Goal: Task Accomplishment & Management: Manage account settings

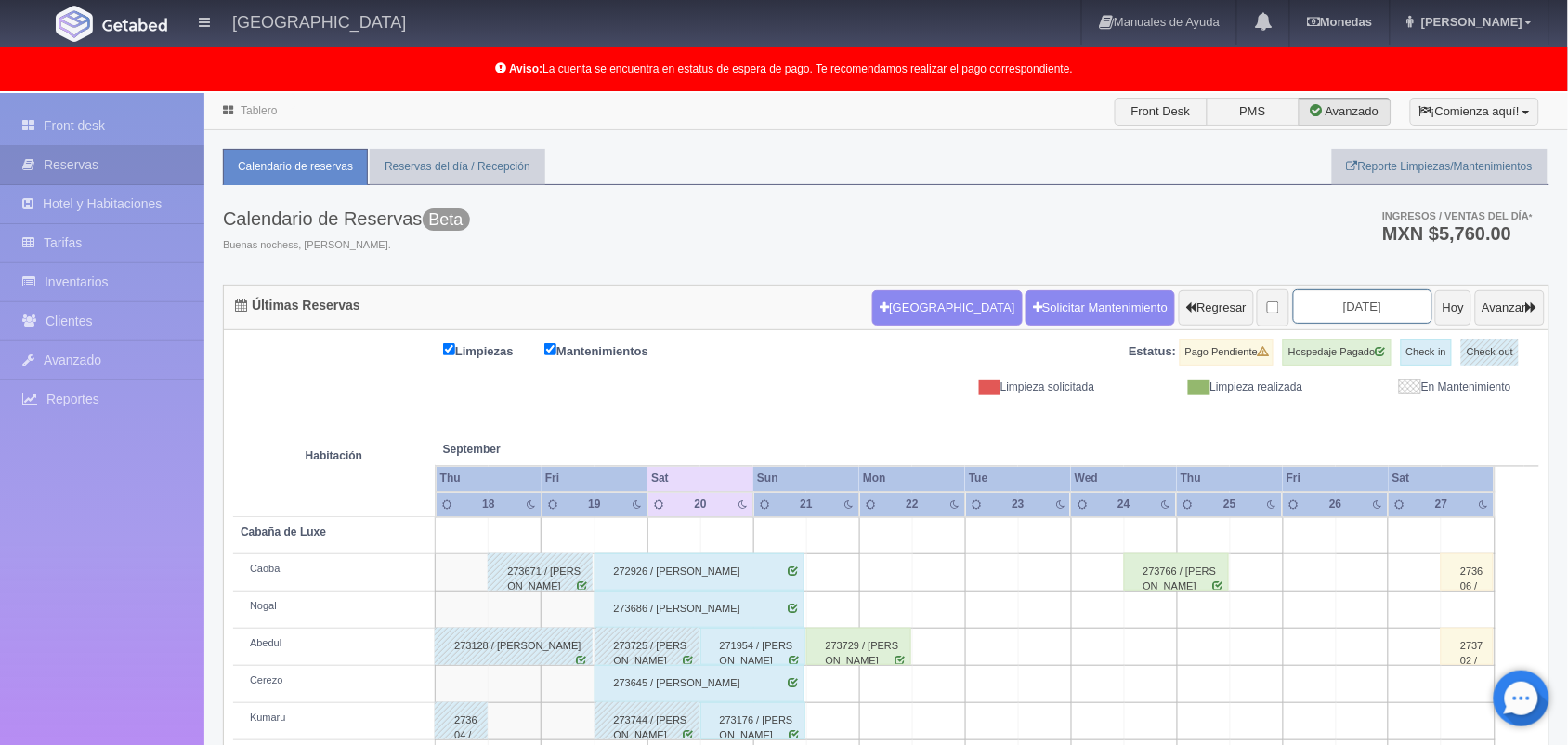
click at [1307, 322] on input "2025-09-20" at bounding box center [1362, 305] width 139 height 34
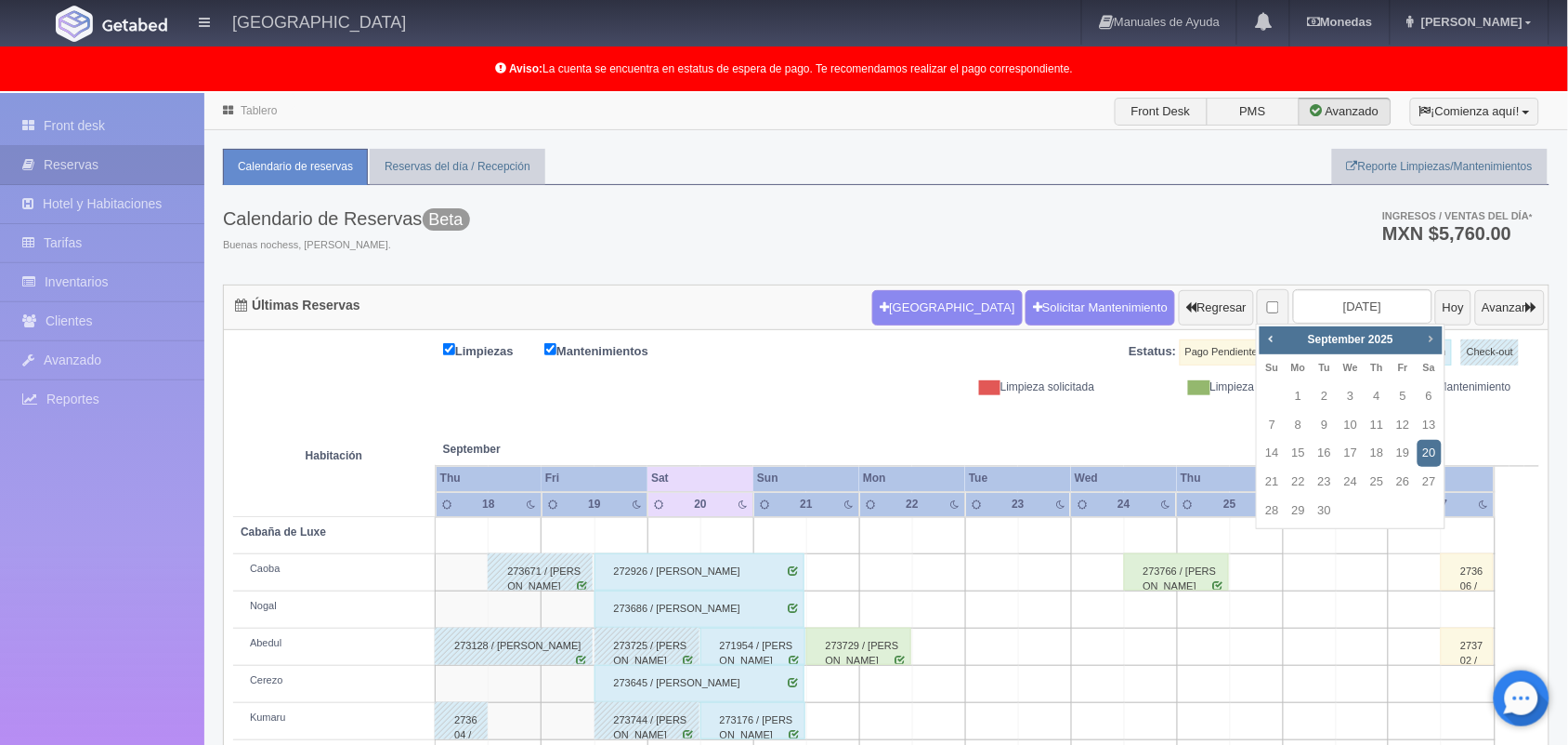
click at [1424, 329] on link "Next" at bounding box center [1431, 338] width 20 height 20
click at [1355, 421] on link "8" at bounding box center [1351, 425] width 24 height 27
type input "2025-10-08"
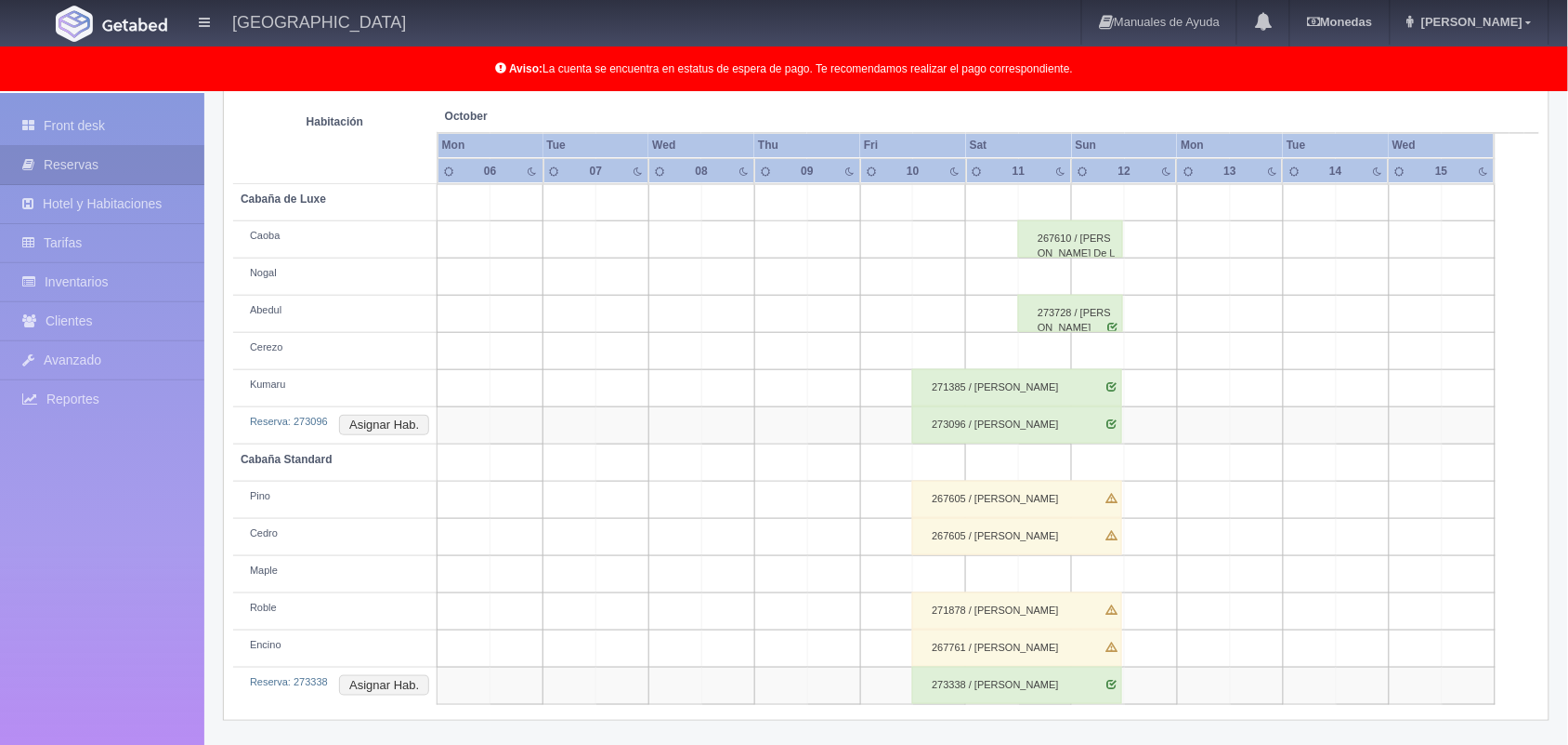
scroll to position [333, 0]
click at [392, 416] on button "Asignar Hab." at bounding box center [384, 424] width 90 height 20
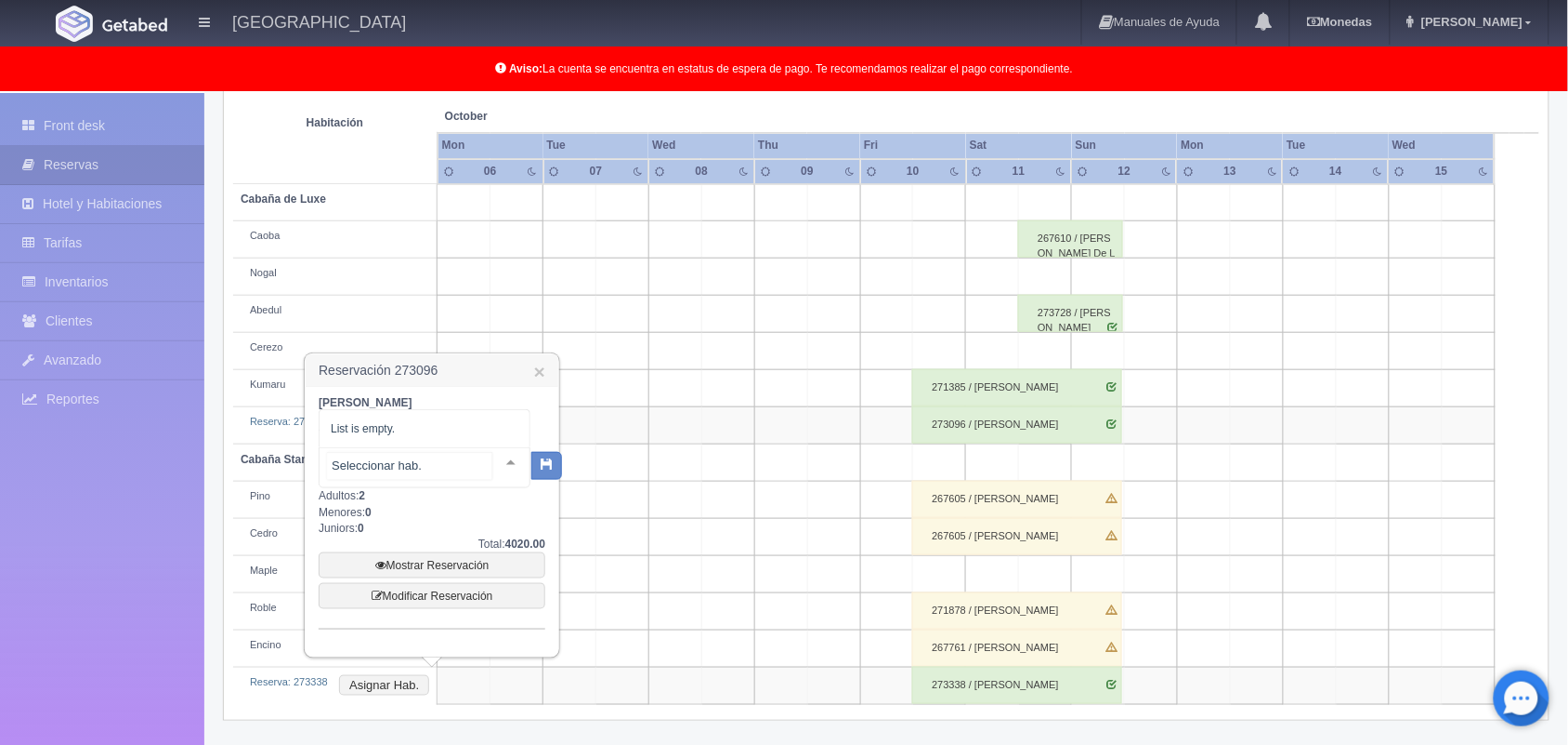
click at [500, 463] on div at bounding box center [511, 462] width 37 height 28
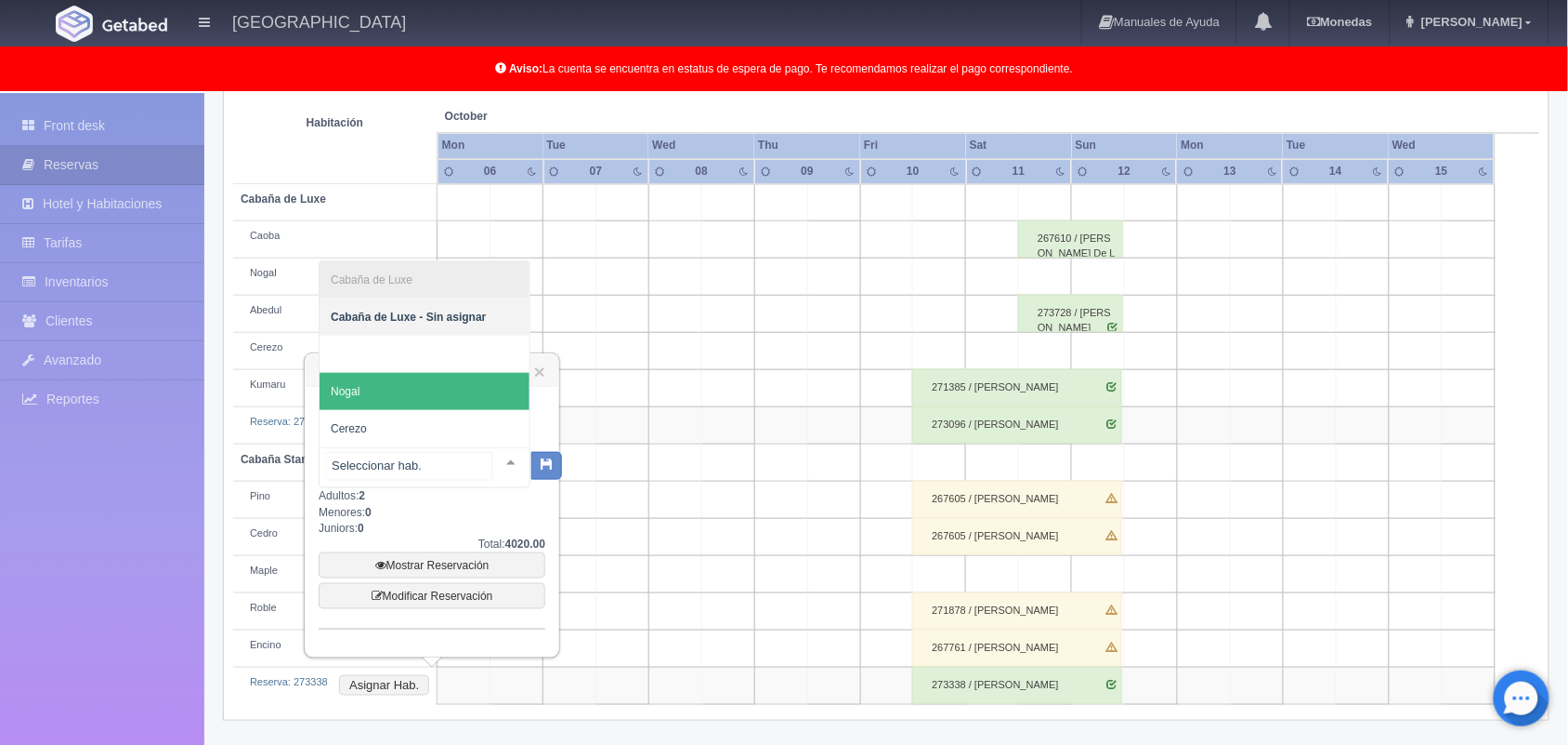
click at [492, 395] on span "Nogal" at bounding box center [424, 391] width 210 height 37
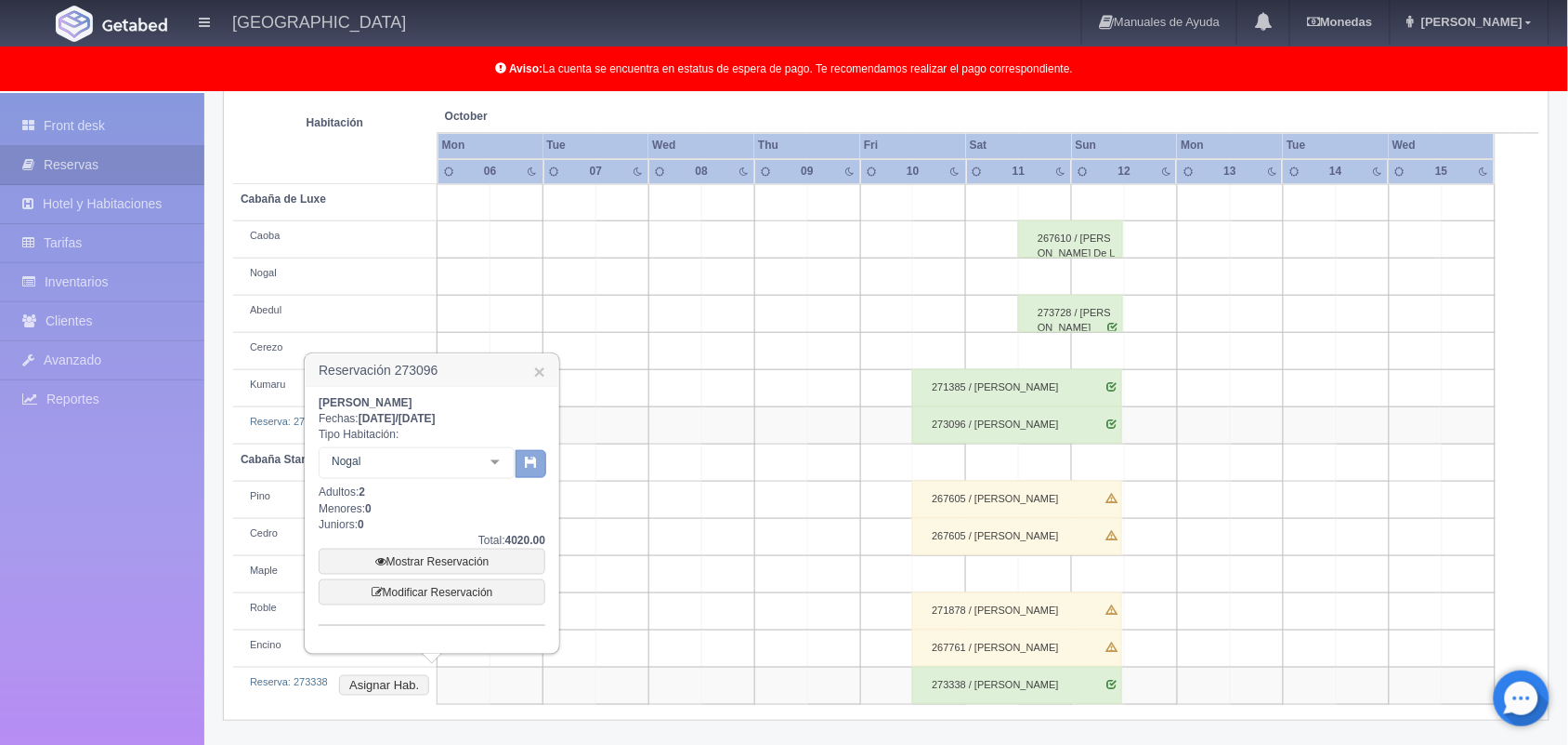
click at [529, 462] on icon "button" at bounding box center [531, 461] width 12 height 12
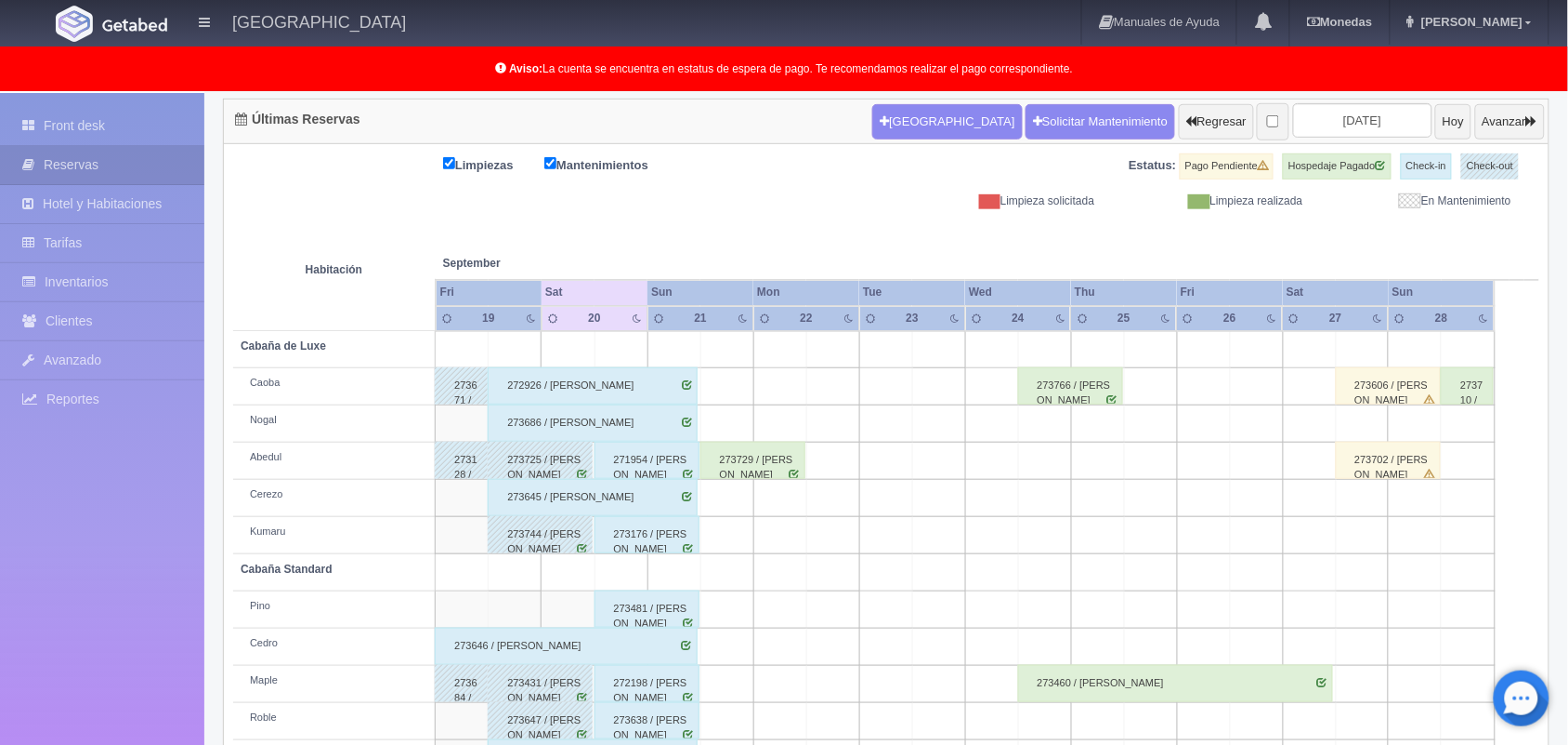
scroll to position [99, 0]
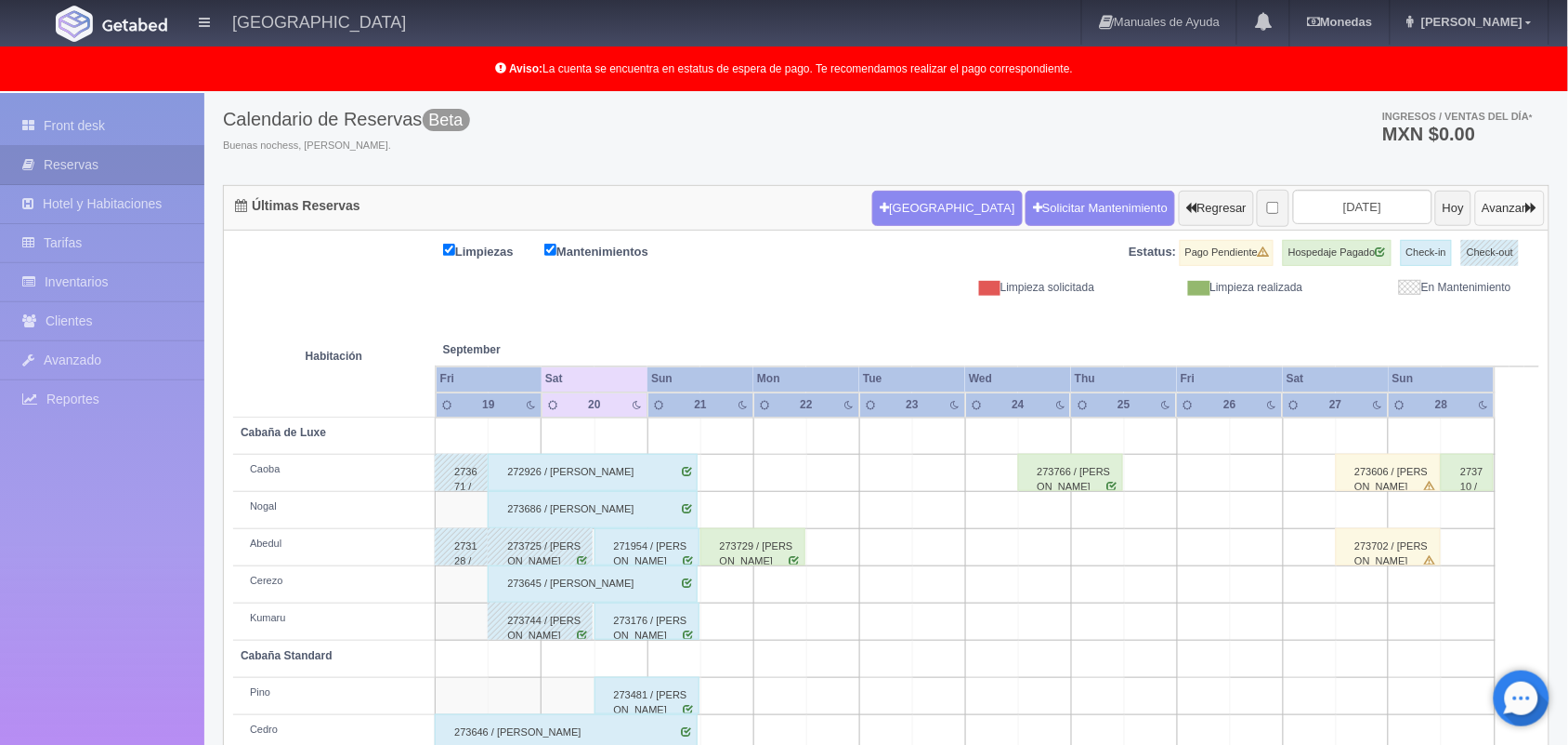
click at [1498, 190] on button "Avanzar" at bounding box center [1511, 208] width 70 height 35
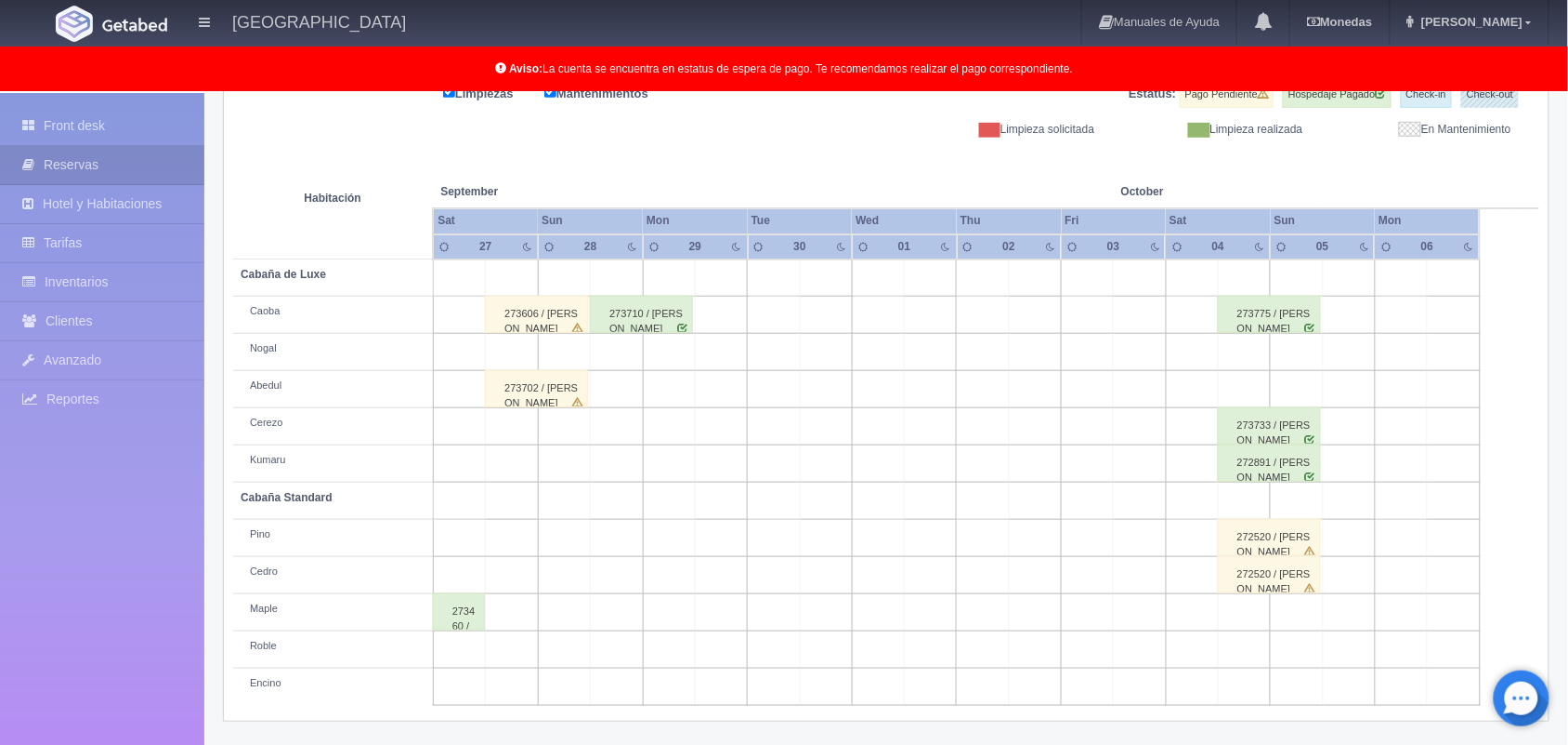
scroll to position [90, 0]
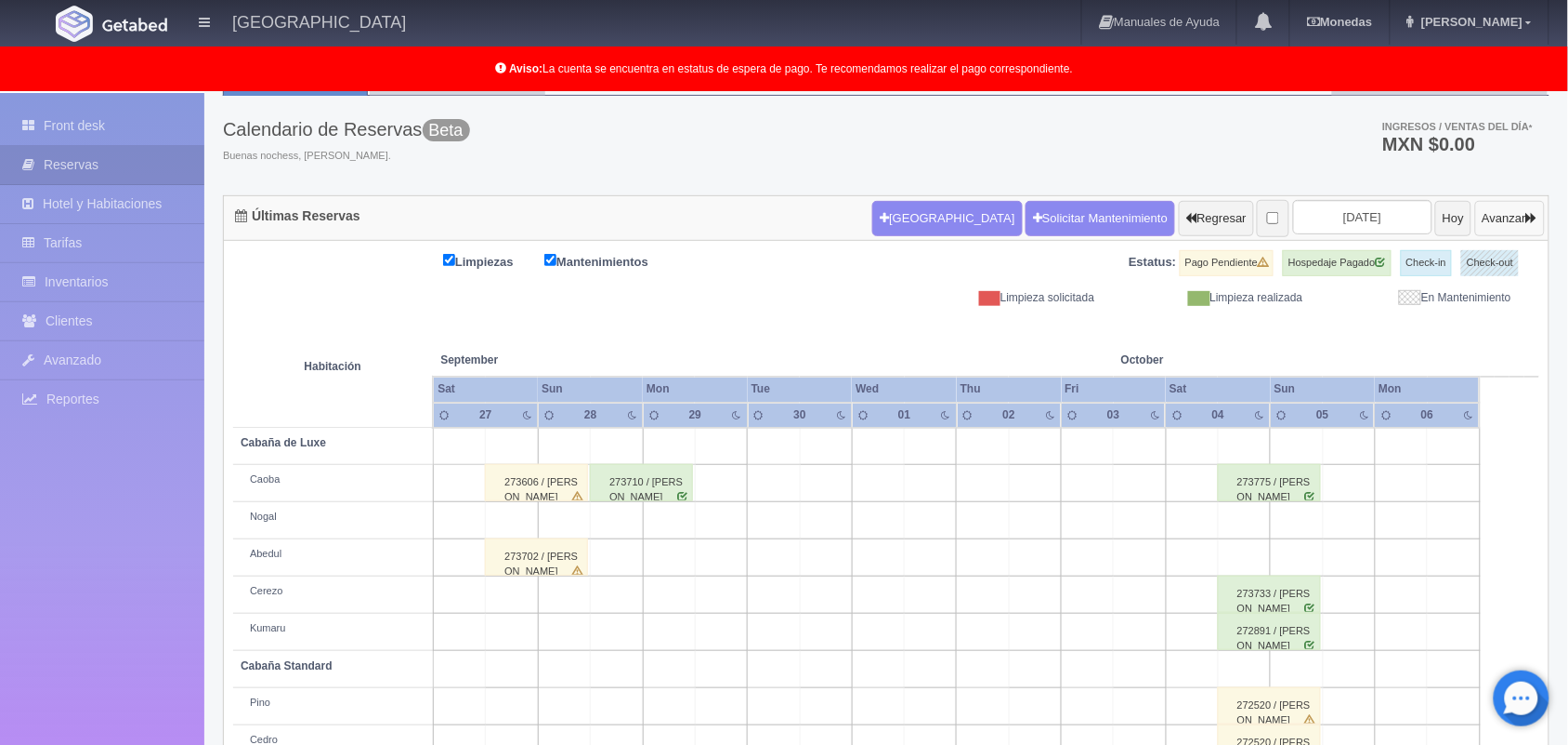
click at [1496, 218] on button "Avanzar" at bounding box center [1511, 218] width 70 height 35
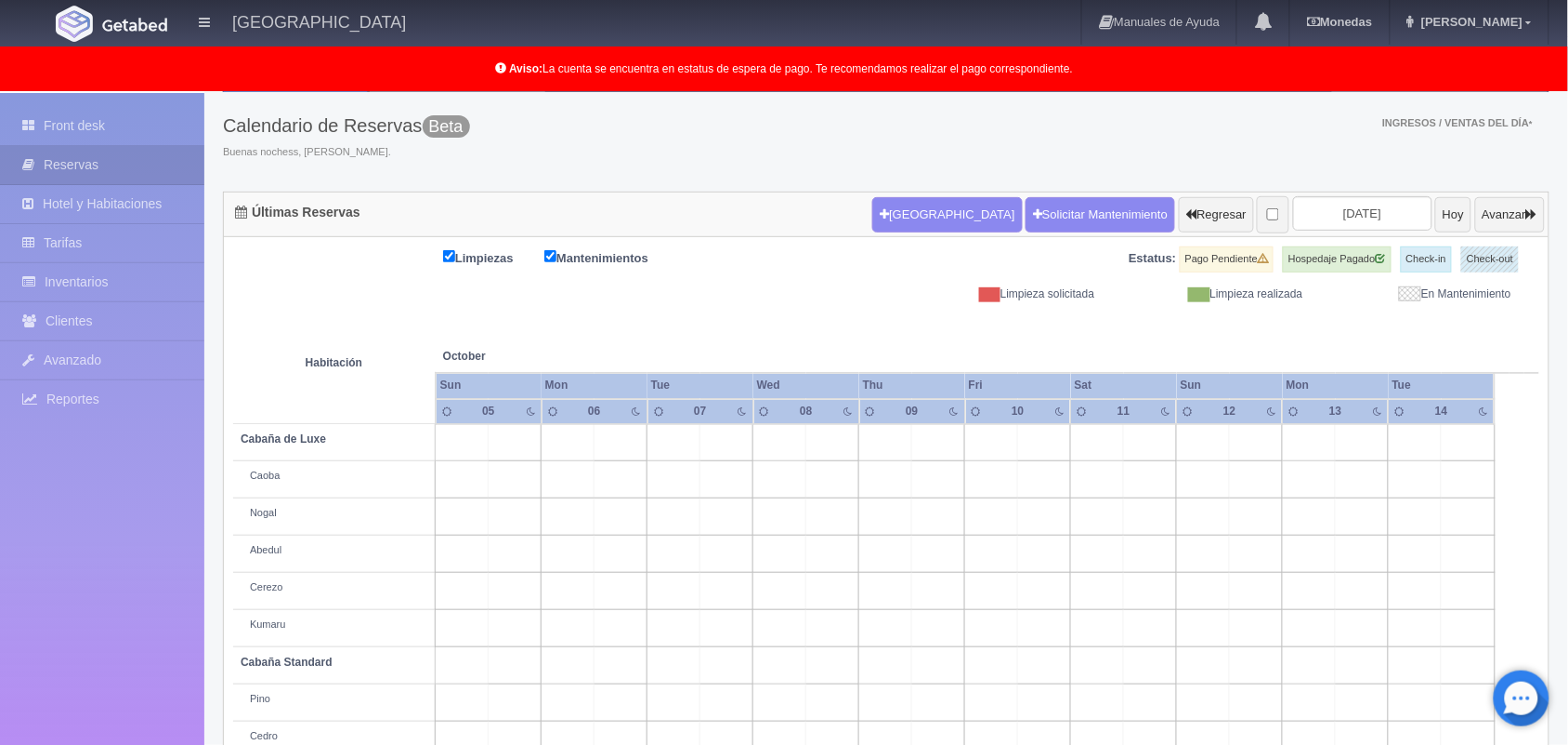
scroll to position [257, 0]
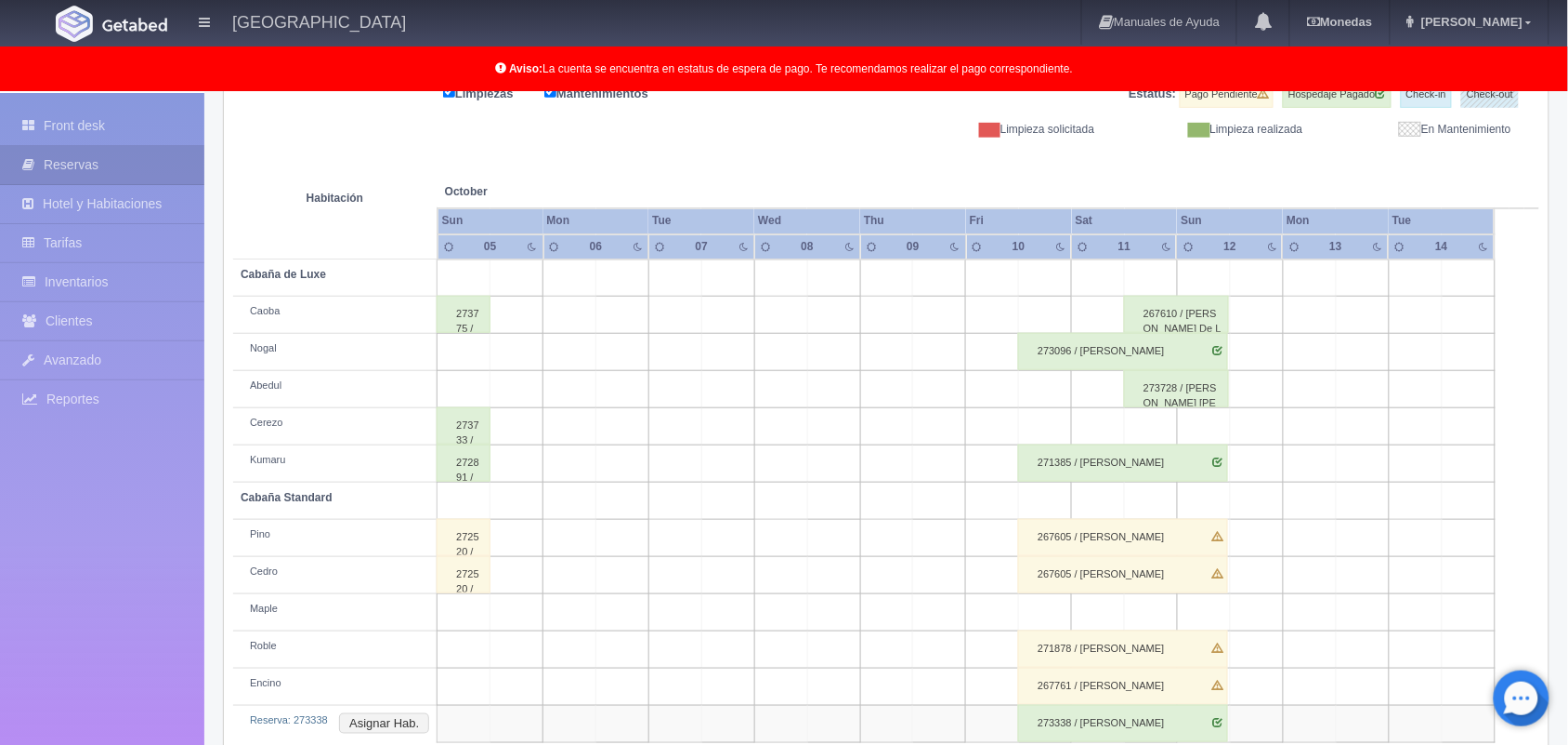
click at [1166, 495] on td at bounding box center [1151, 501] width 53 height 37
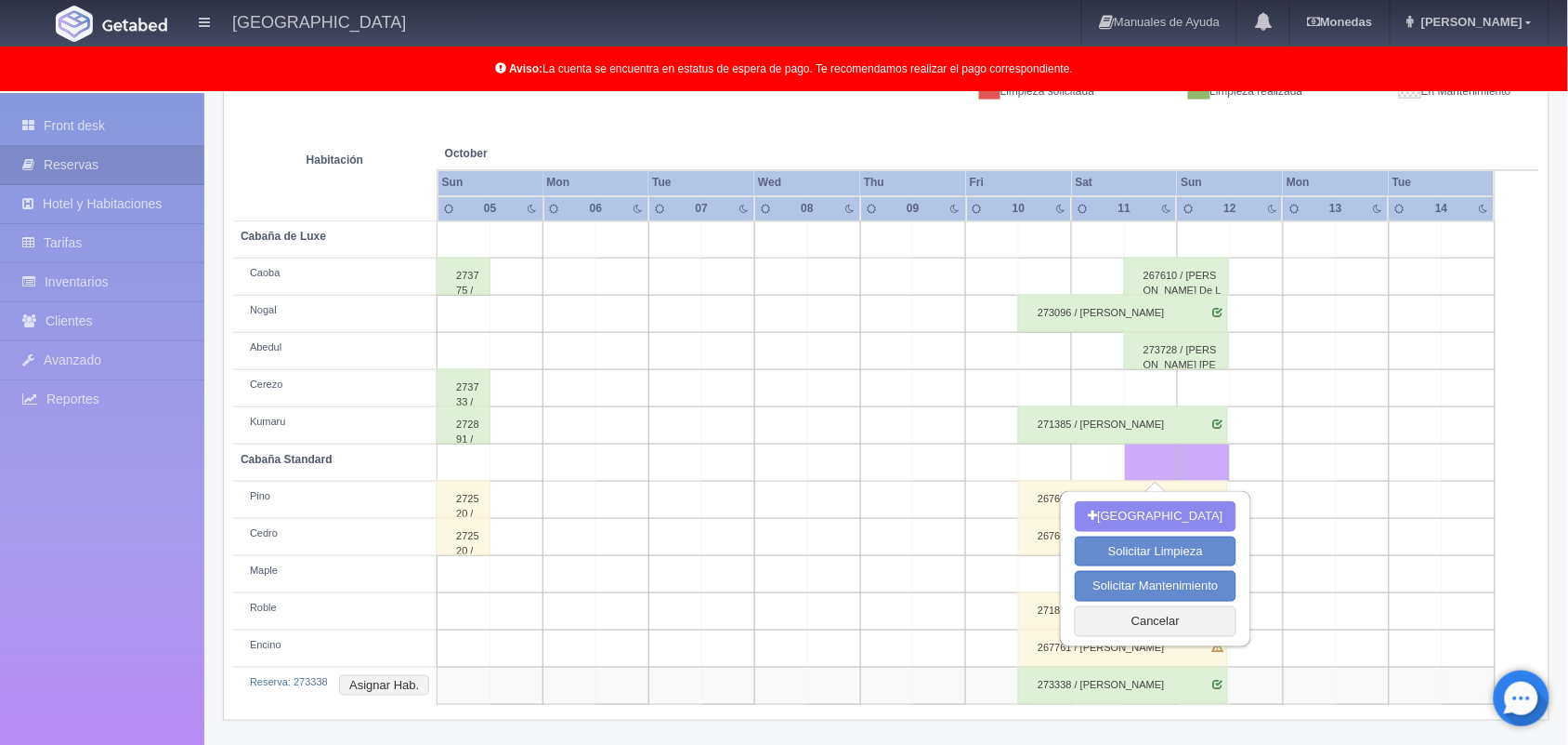
scroll to position [294, 0]
click at [374, 686] on button "Asignar Hab." at bounding box center [384, 686] width 90 height 20
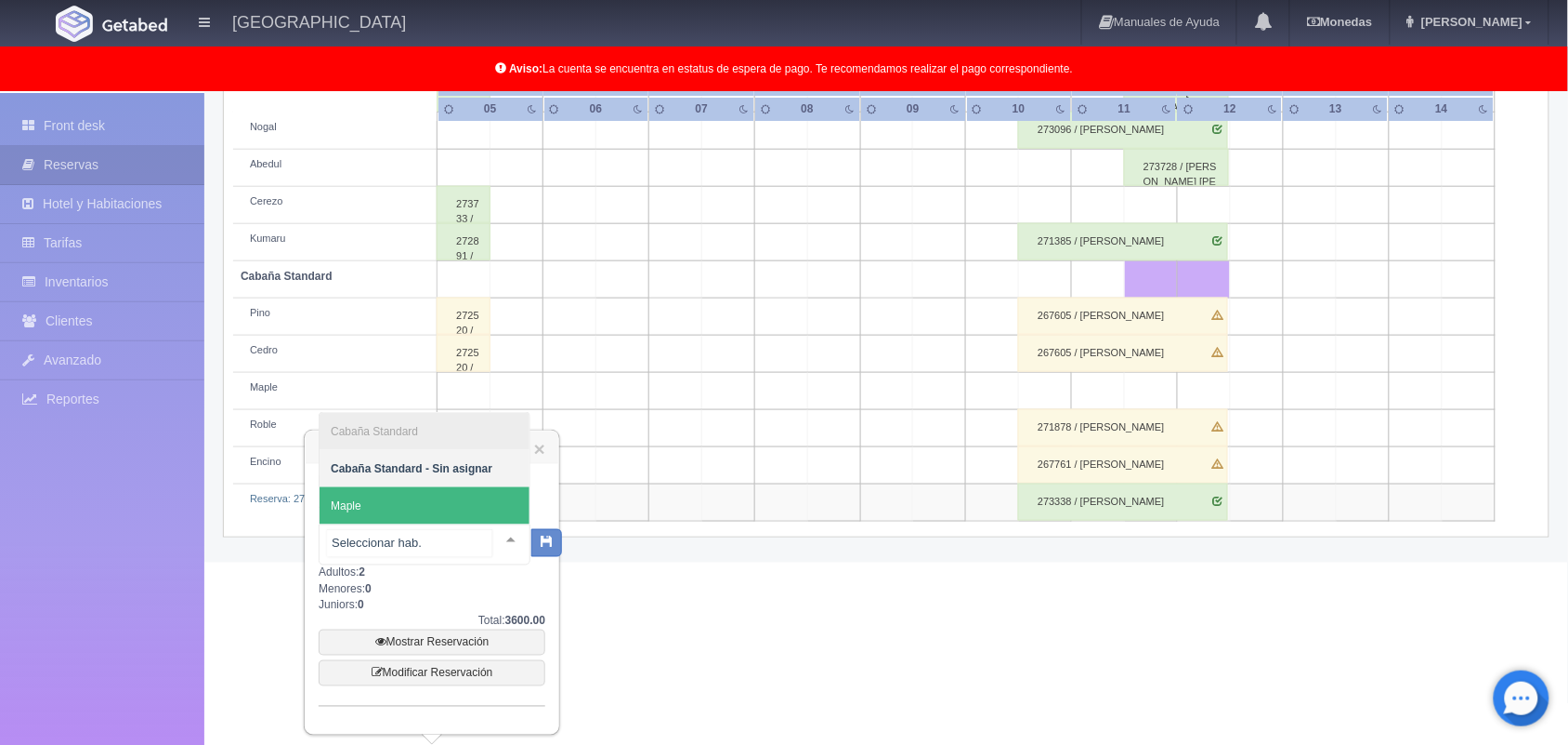
scroll to position [480, 0]
click at [493, 525] on div "Cabaña Standard Cabaña Standard - Sin asignar Maple No elements found. Consider…" at bounding box center [424, 545] width 211 height 41
click at [448, 502] on span "Maple" at bounding box center [424, 506] width 210 height 37
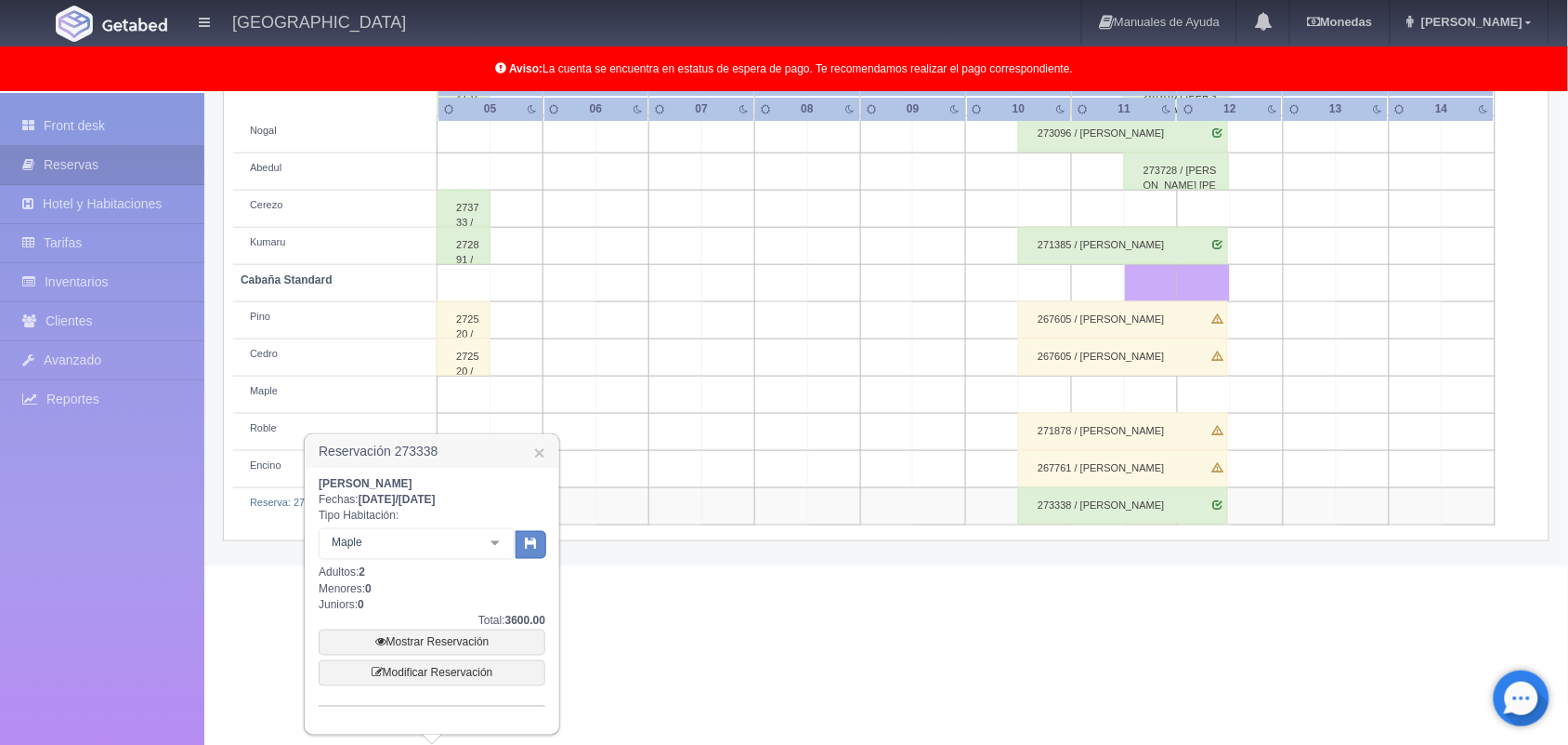
scroll to position [476, 0]
click at [529, 539] on icon "button" at bounding box center [531, 542] width 12 height 12
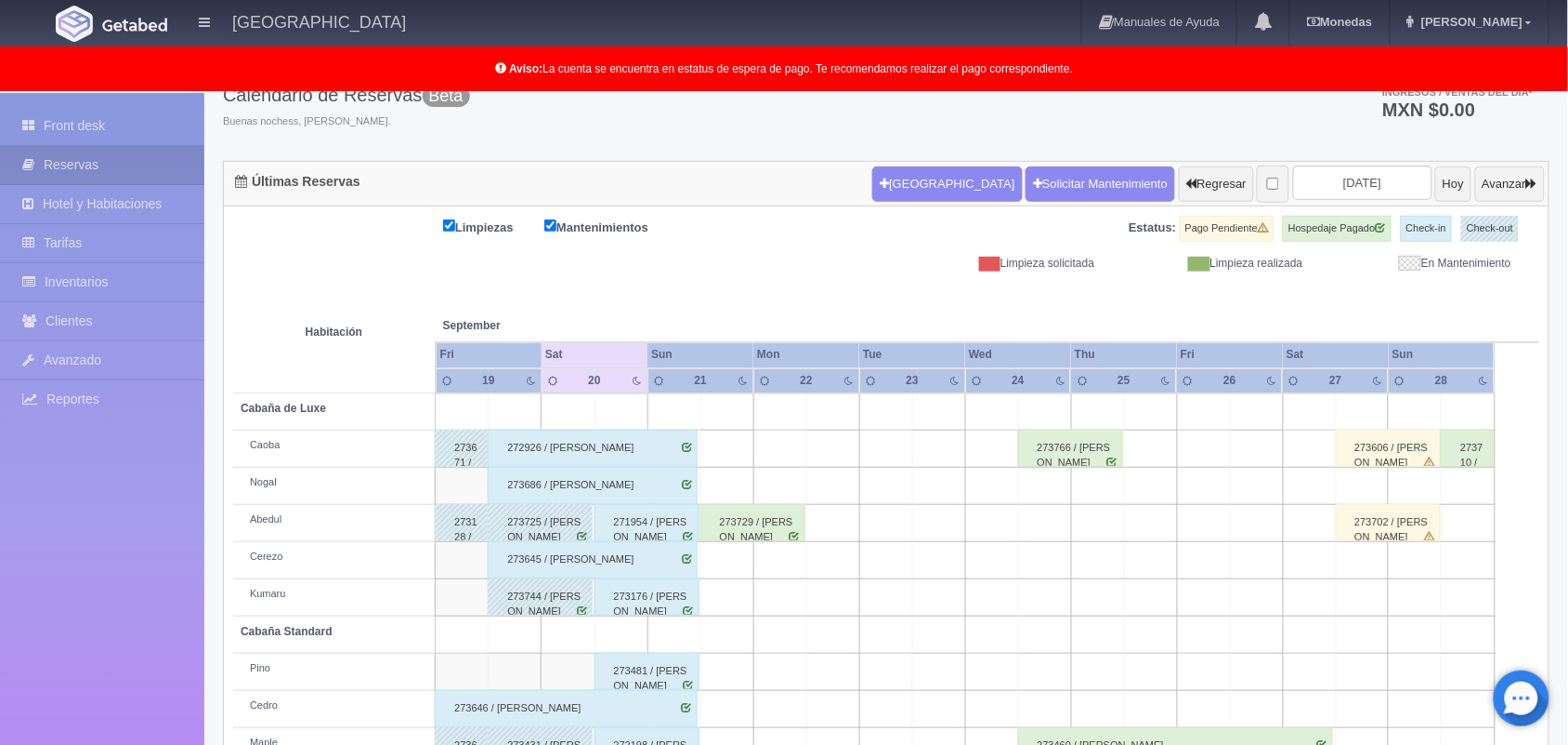
scroll to position [111, 0]
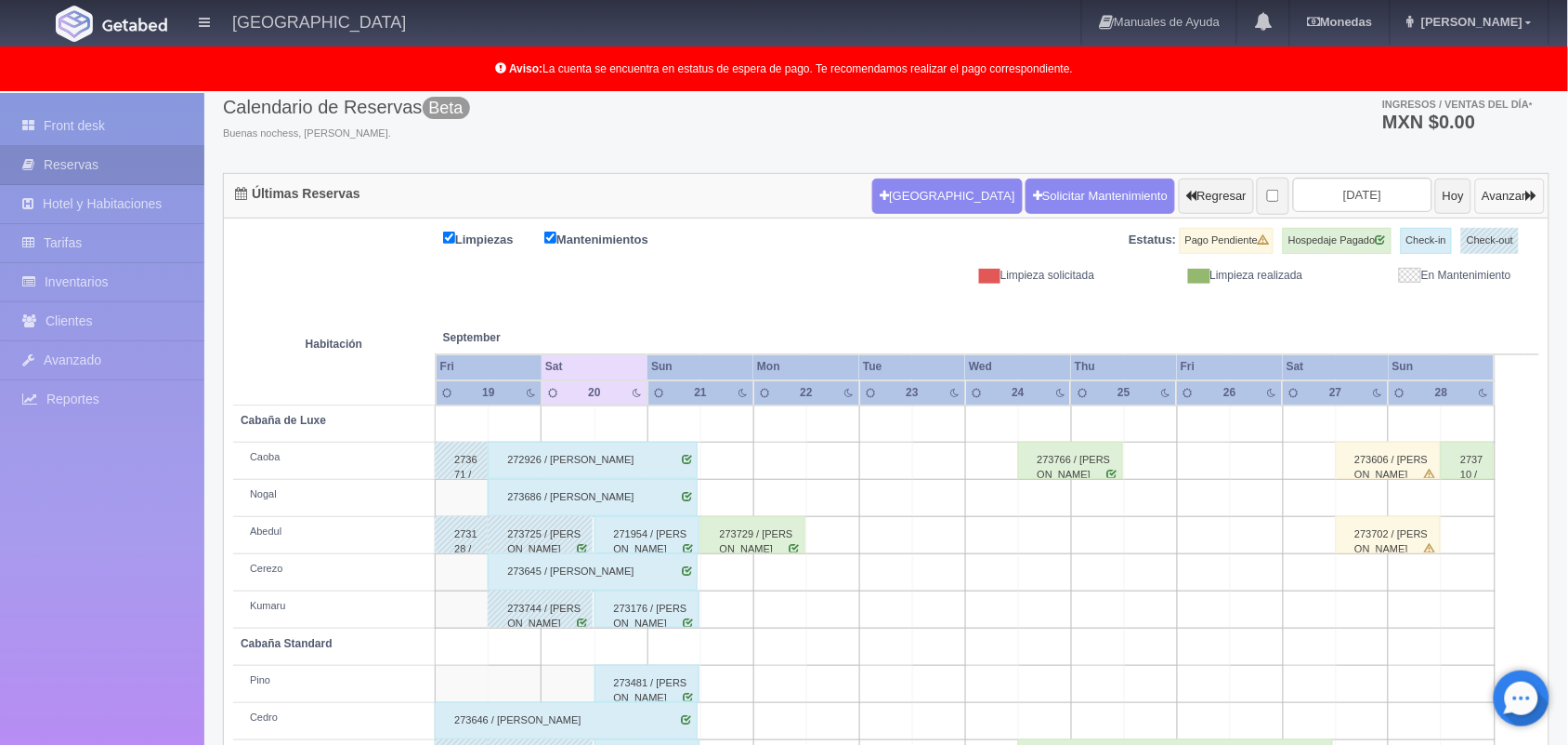
click at [1496, 196] on button "Avanzar" at bounding box center [1511, 196] width 70 height 35
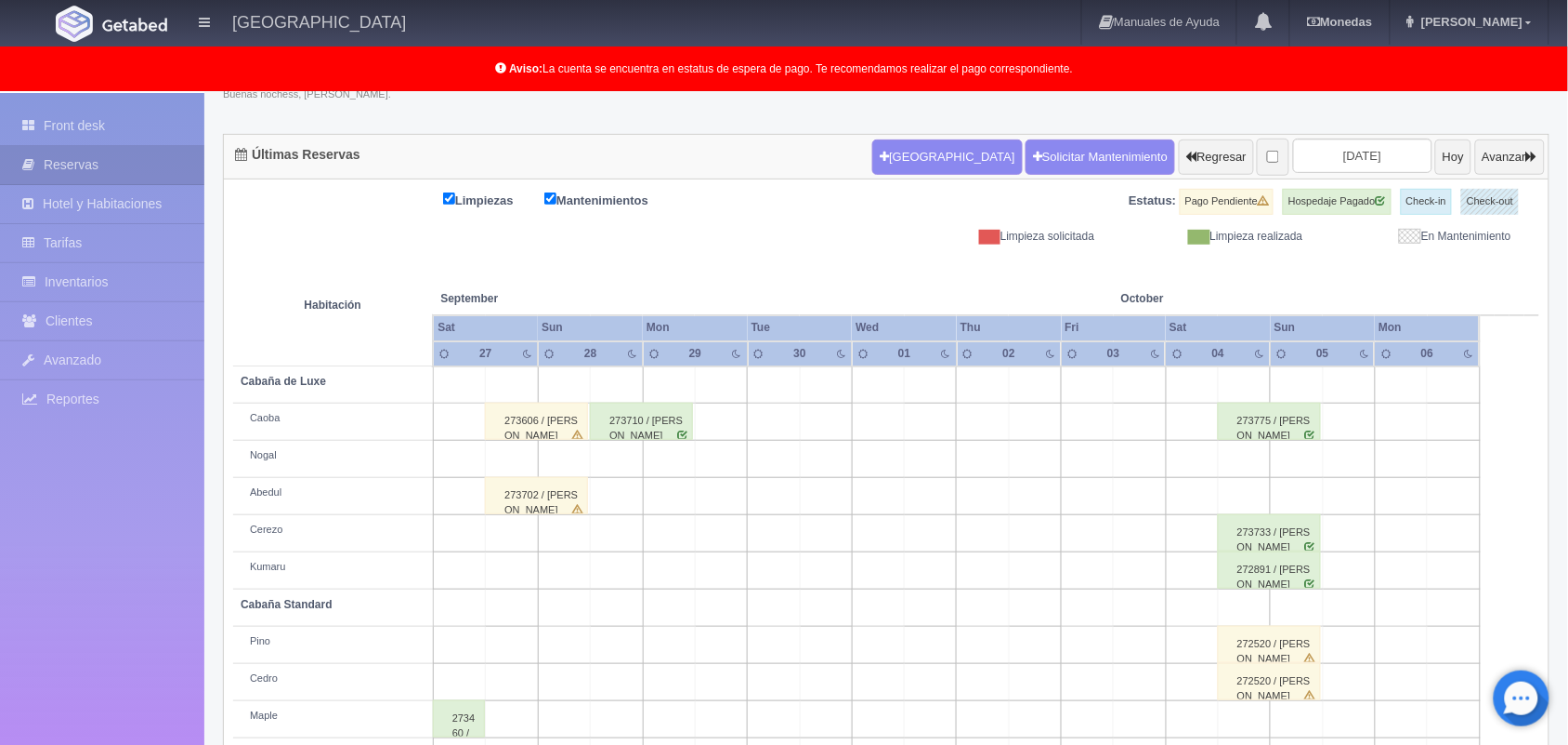
scroll to position [149, 0]
click at [1524, 134] on div "Nueva Reserva Solicitar Mantenimiento Regresar 2025-09-29 Hoy Avanzar" at bounding box center [1208, 158] width 682 height 49
click at [1523, 141] on button "Avanzar" at bounding box center [1511, 158] width 70 height 35
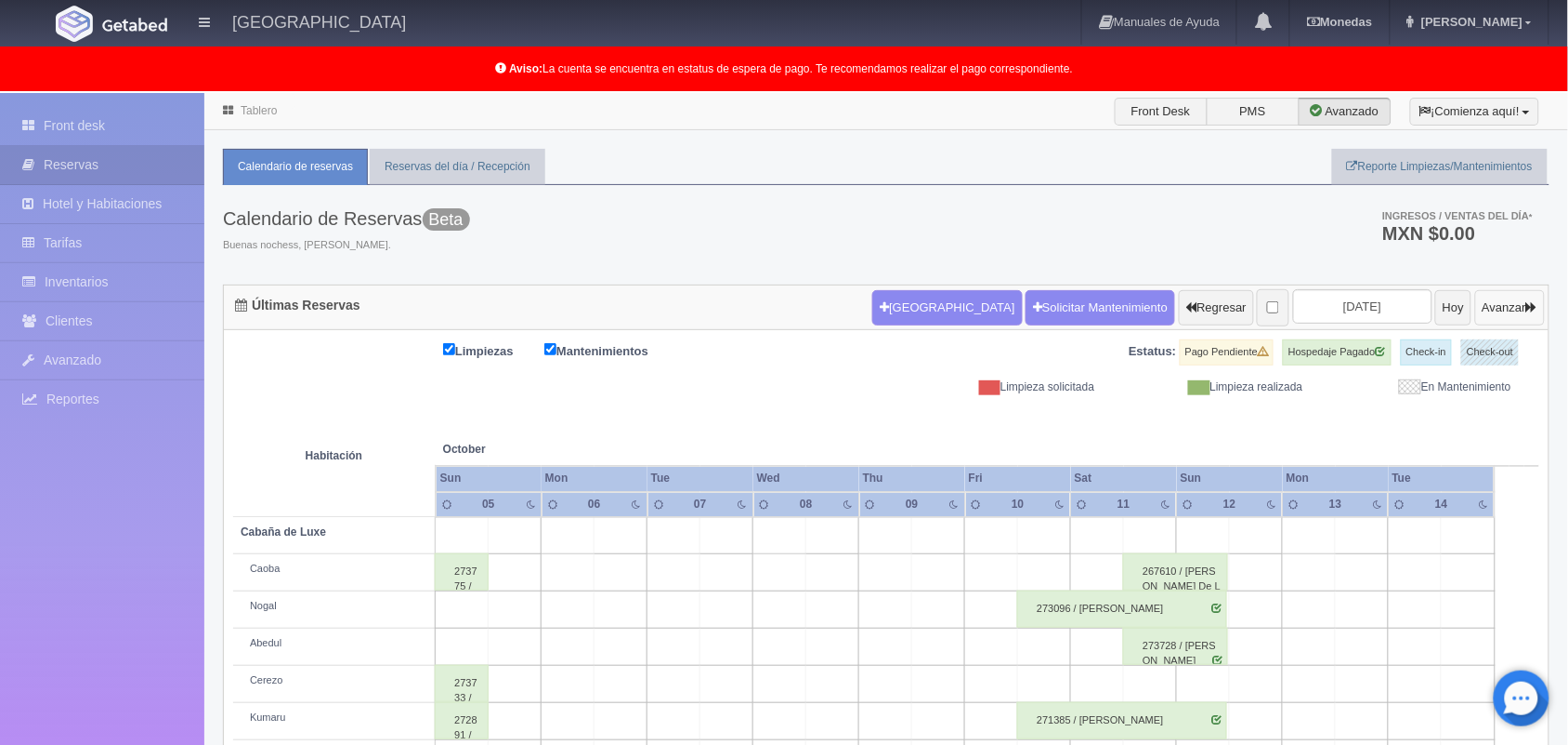
click at [1510, 314] on button "Avanzar" at bounding box center [1511, 307] width 70 height 35
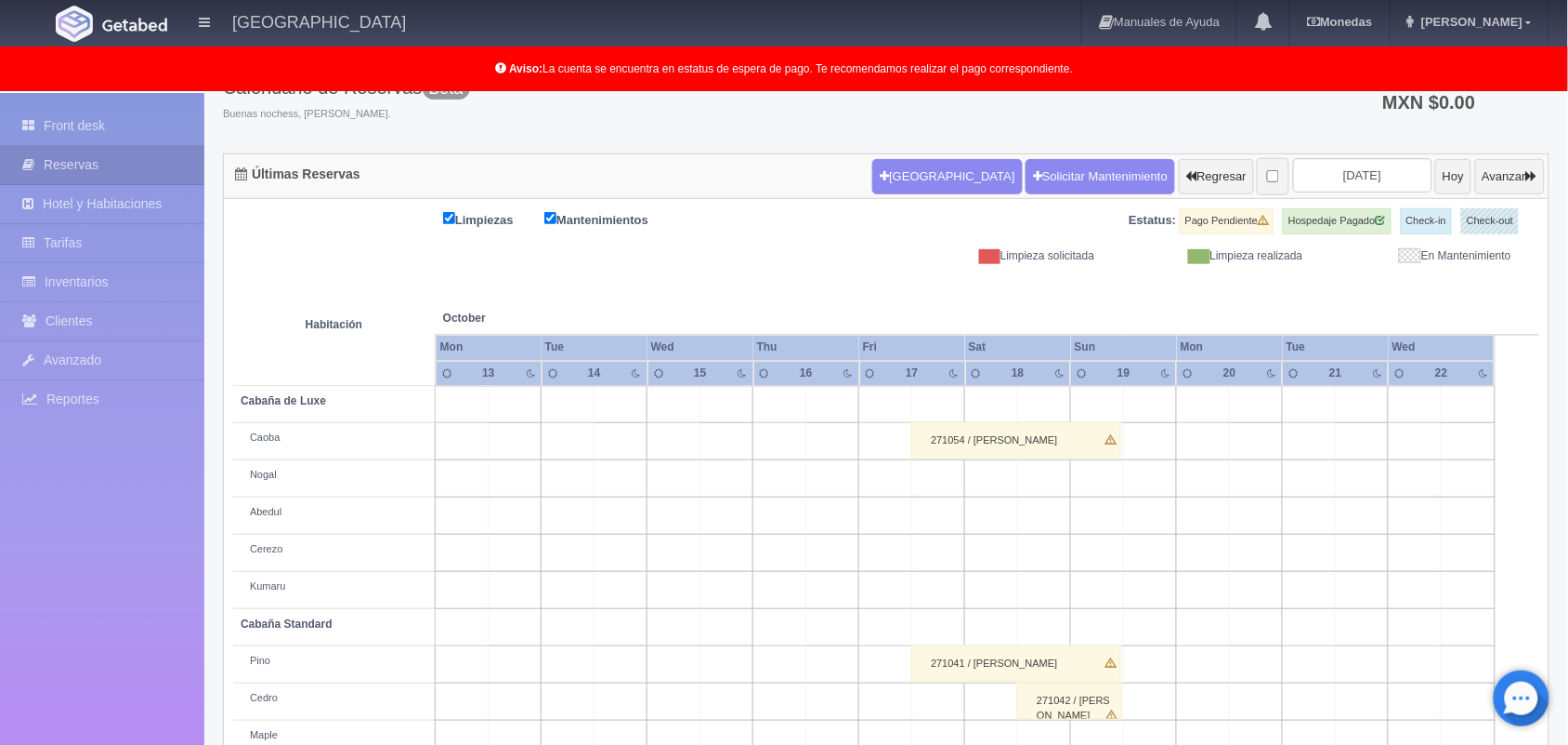
scroll to position [118, 0]
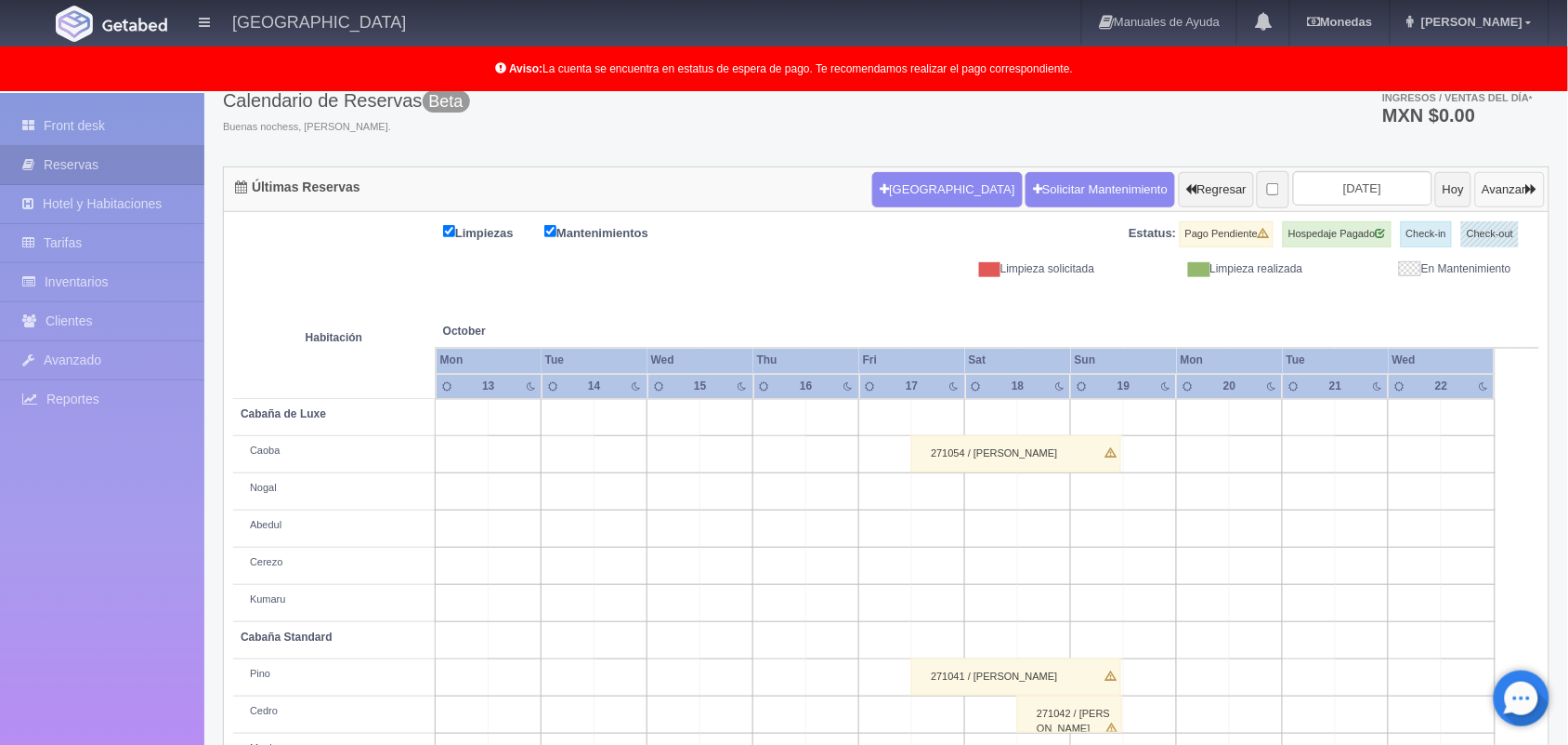
click at [1511, 188] on button "Avanzar" at bounding box center [1511, 189] width 70 height 35
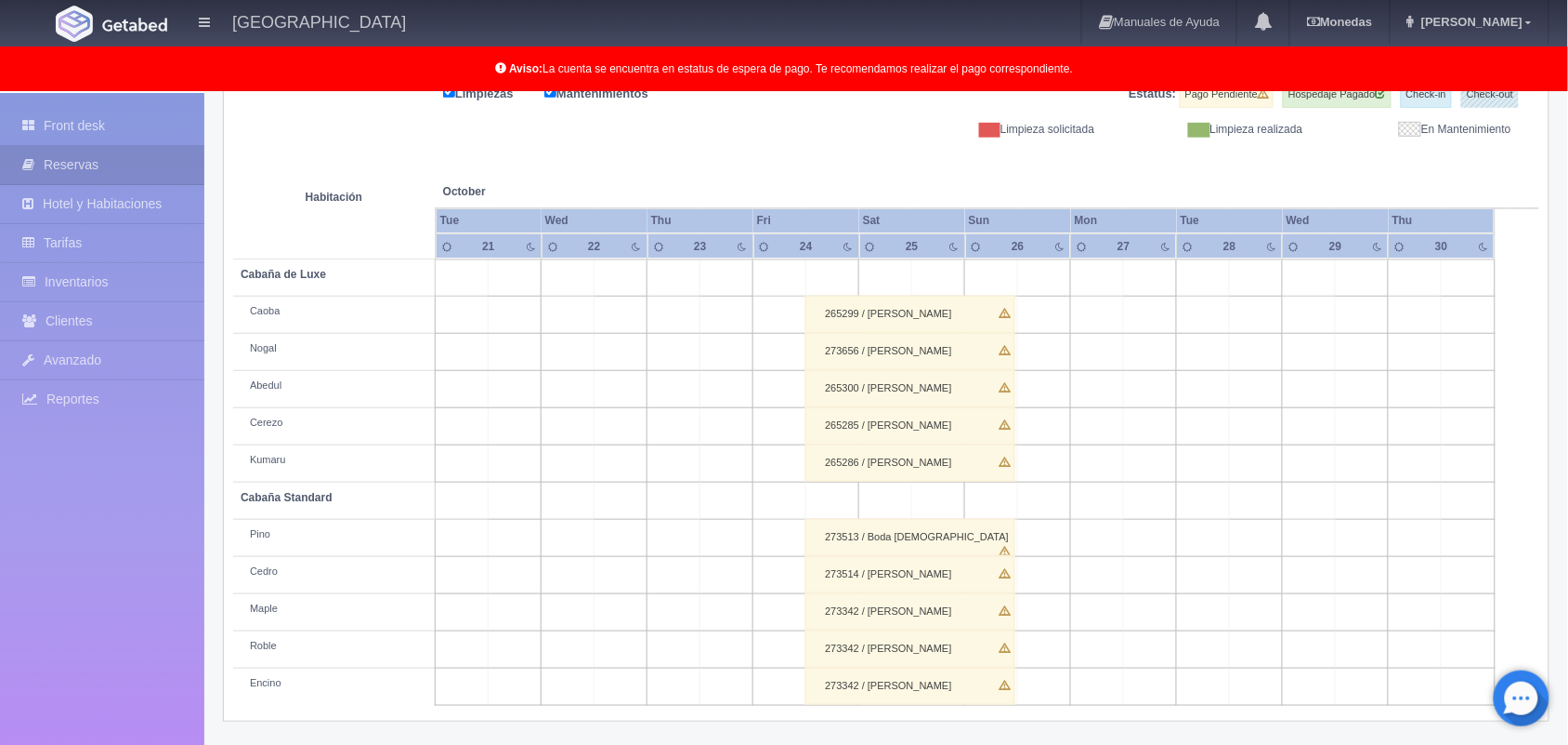
scroll to position [258, 0]
